Goal: Task Accomplishment & Management: Use online tool/utility

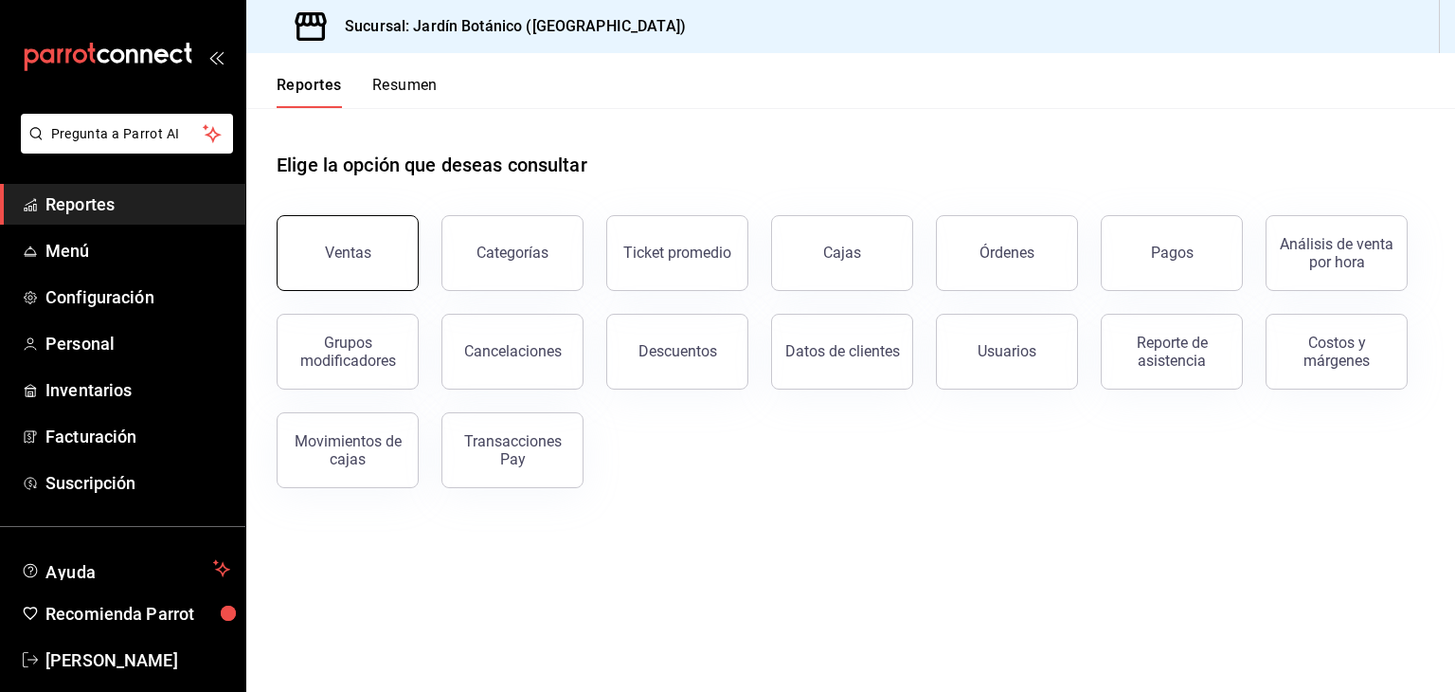
click at [354, 268] on button "Ventas" at bounding box center [348, 253] width 142 height 76
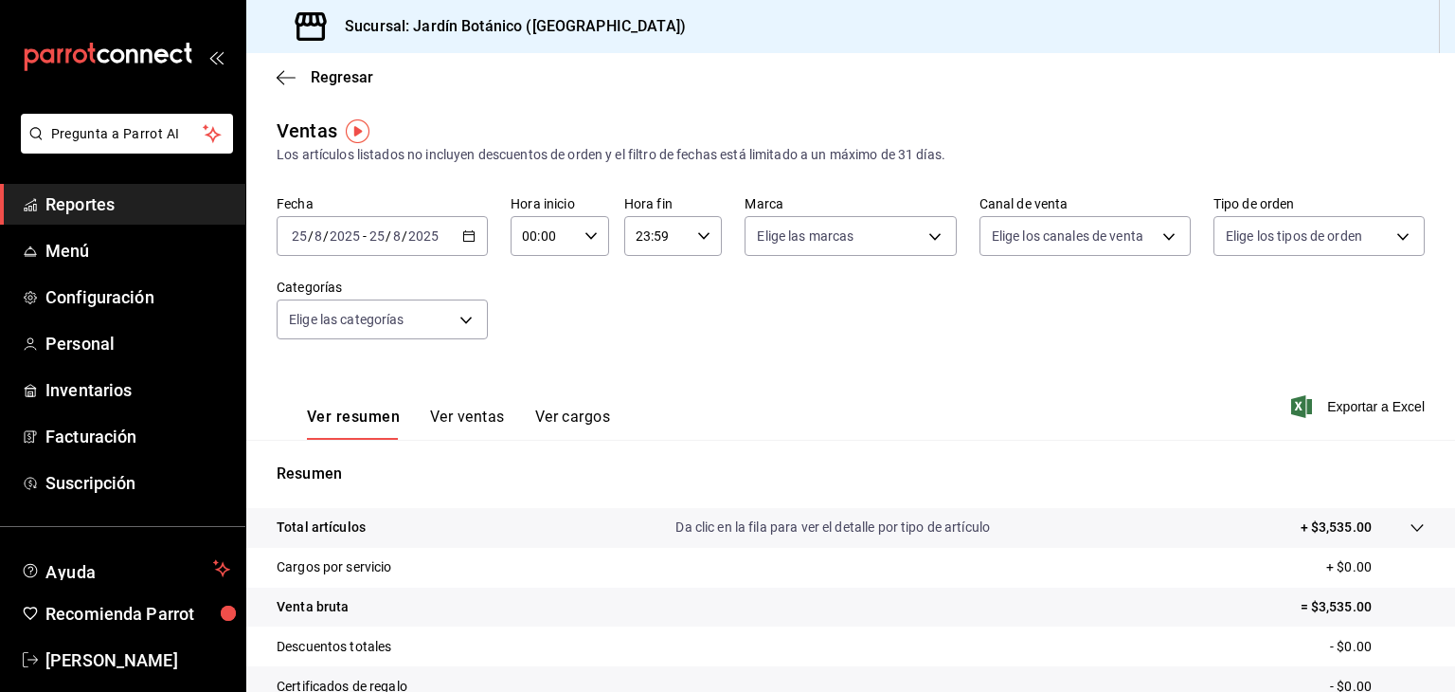
click at [332, 236] on input "2025" at bounding box center [345, 235] width 32 height 15
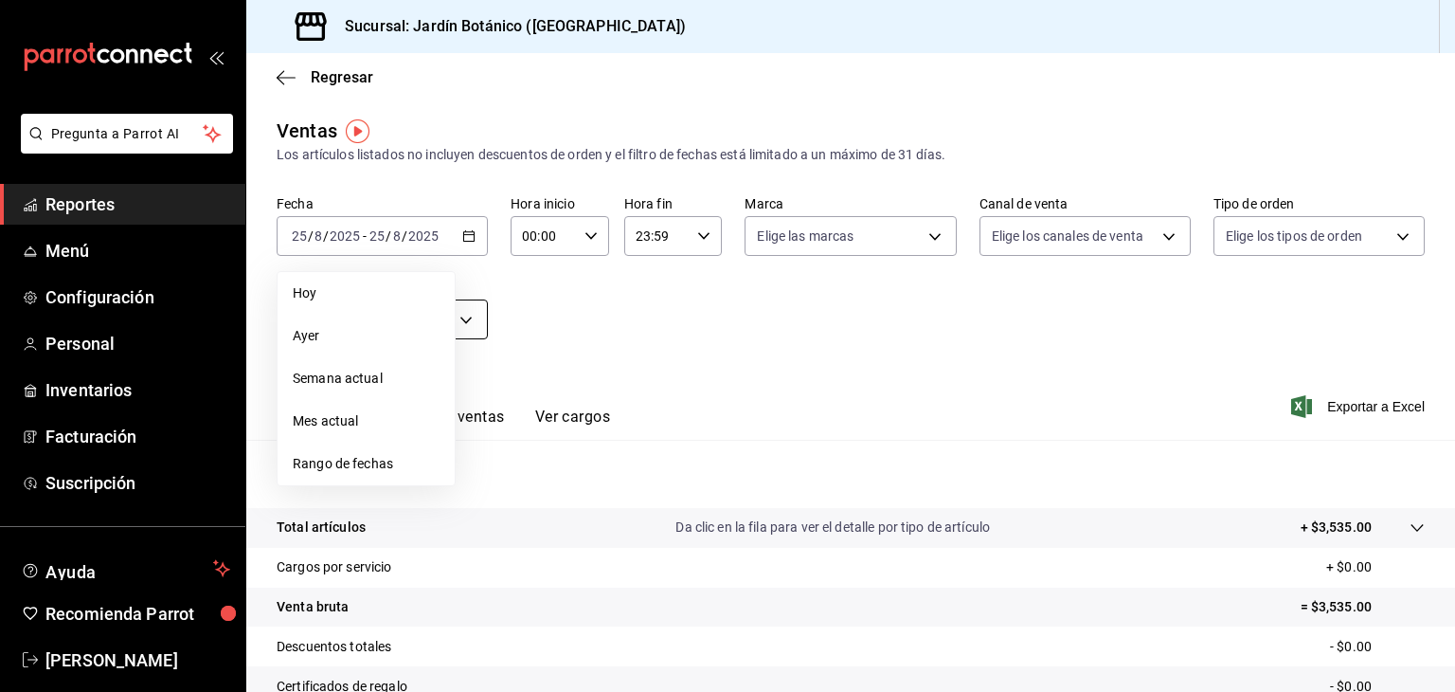
click at [331, 306] on li "Hoy" at bounding box center [366, 293] width 177 height 43
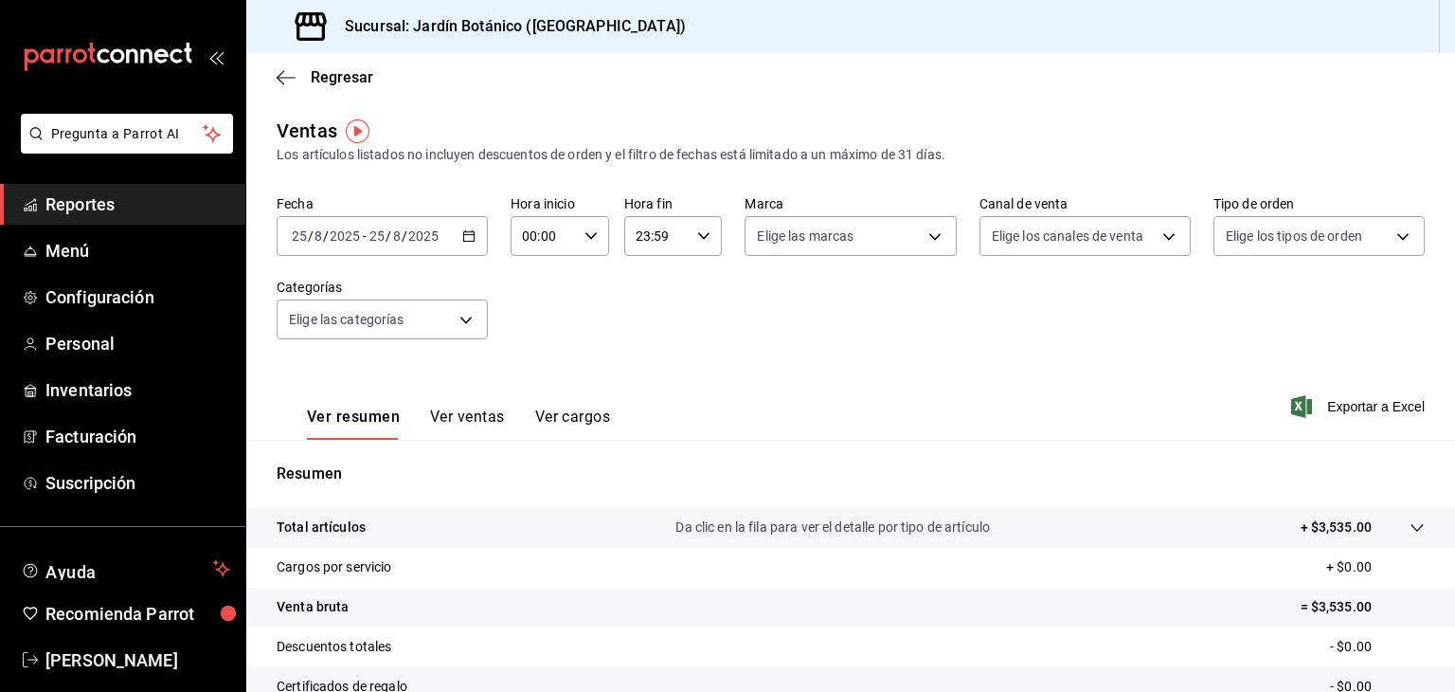
click at [1353, 407] on span "Exportar a Excel" at bounding box center [1360, 406] width 130 height 23
click at [157, 659] on span "[PERSON_NAME]" at bounding box center [137, 660] width 185 height 26
